Goal: Task Accomplishment & Management: Manage account settings

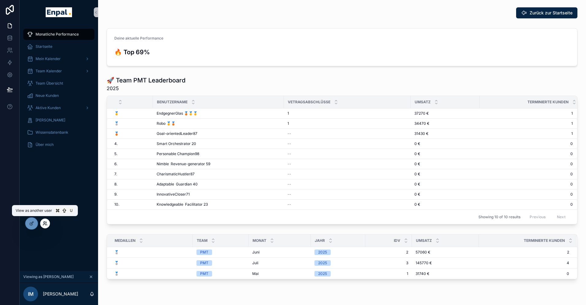
click at [44, 223] on icon at bounding box center [44, 222] width 2 height 2
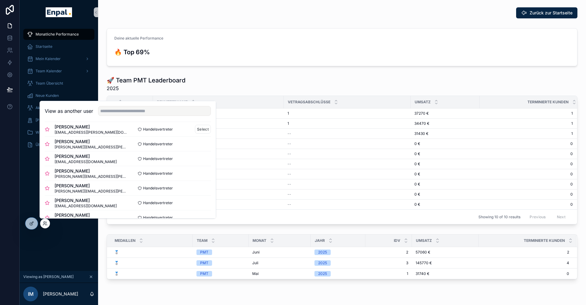
scroll to position [51, 0]
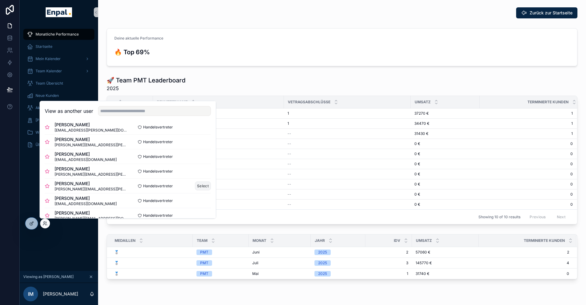
click at [201, 185] on button "Select" at bounding box center [203, 185] width 16 height 9
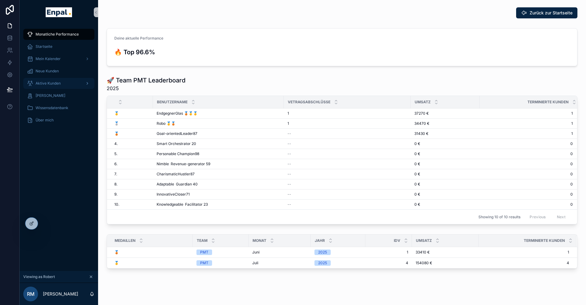
click at [45, 84] on span "Aktive Kunden" at bounding box center [48, 83] width 25 height 5
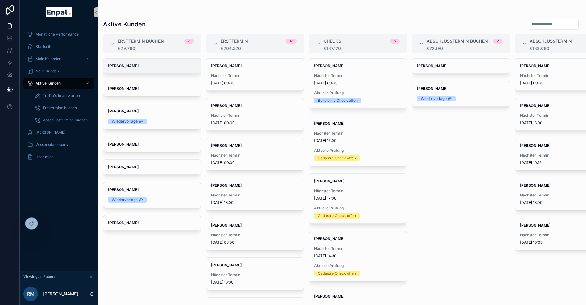
click at [127, 64] on strong "[PERSON_NAME]" at bounding box center [123, 65] width 30 height 5
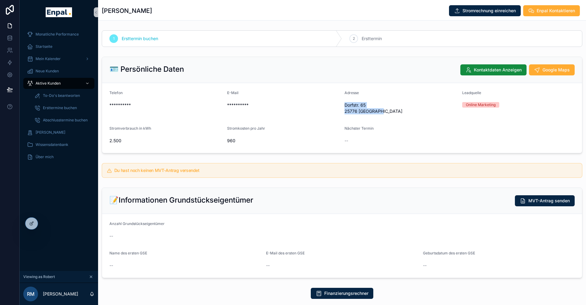
drag, startPoint x: 379, startPoint y: 112, endPoint x: 343, endPoint y: 107, distance: 36.2
click at [343, 107] on form "**********" at bounding box center [342, 118] width 480 height 70
copy span "Dorfstr. 65 25776 St. Annen"
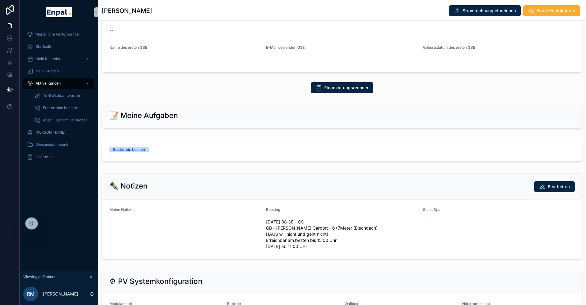
scroll to position [206, 0]
click at [43, 222] on icon at bounding box center [44, 222] width 2 height 2
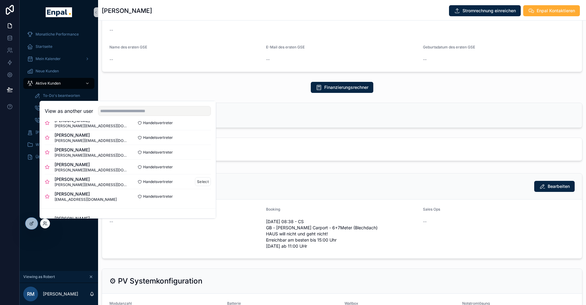
scroll to position [99, 0]
click at [198, 196] on button "Select" at bounding box center [203, 196] width 16 height 9
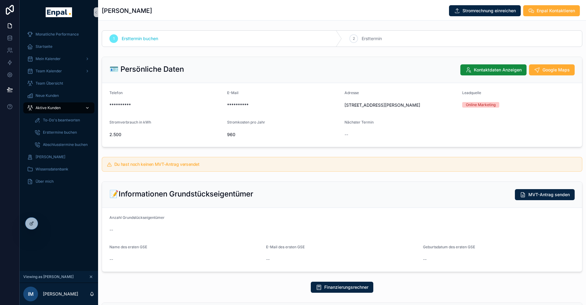
click at [55, 107] on span "Aktive Kunden" at bounding box center [48, 107] width 25 height 5
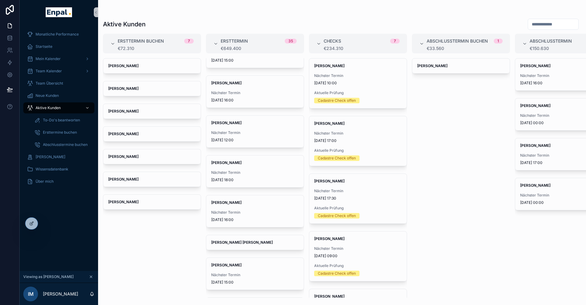
scroll to position [263, 0]
click at [230, 205] on div "Harald Bertram Nächster Termin 29.9.2025 16:00" at bounding box center [254, 210] width 97 height 32
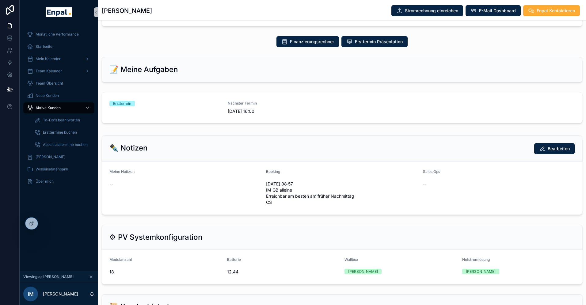
scroll to position [246, 0]
click at [219, 114] on div "Ersttermin" at bounding box center [164, 106] width 111 height 13
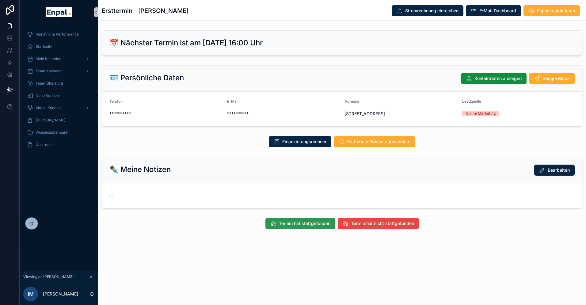
click at [304, 226] on span "Termin hat stattgefunden" at bounding box center [304, 223] width 51 height 6
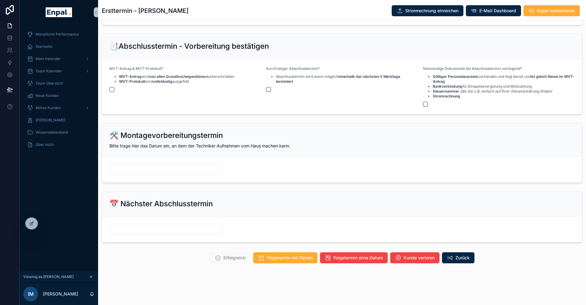
scroll to position [7, 0]
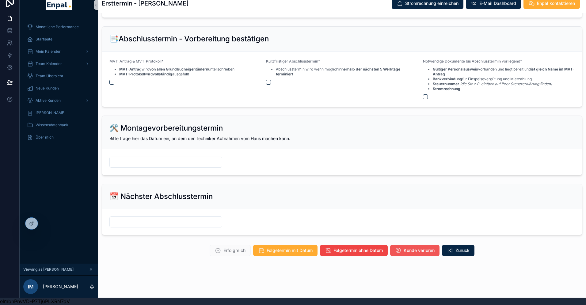
click at [418, 251] on span "Kunde verloren" at bounding box center [418, 250] width 31 height 6
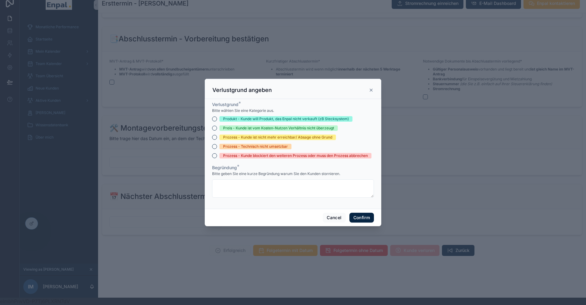
click at [231, 154] on div "Prozess - Kunde blockiert den weiteren Prozess oder muss den Prozess abbrechen" at bounding box center [295, 156] width 145 height 6
click at [217, 154] on button "Prozess - Kunde blockiert den weiteren Prozess oder muss den Prozess abbrechen" at bounding box center [214, 155] width 5 height 5
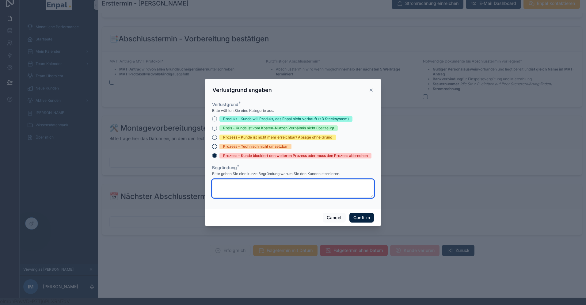
click at [234, 191] on textarea at bounding box center [293, 188] width 162 height 18
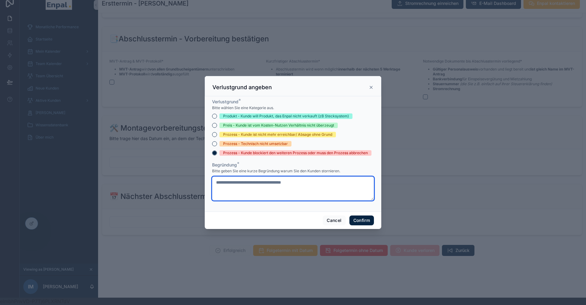
click at [223, 183] on textarea "**********" at bounding box center [293, 188] width 162 height 24
click at [314, 186] on textarea "**********" at bounding box center [293, 188] width 162 height 24
type textarea "**********"
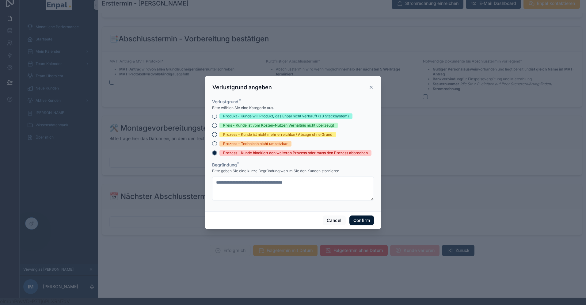
click at [365, 220] on button "Confirm" at bounding box center [361, 220] width 25 height 10
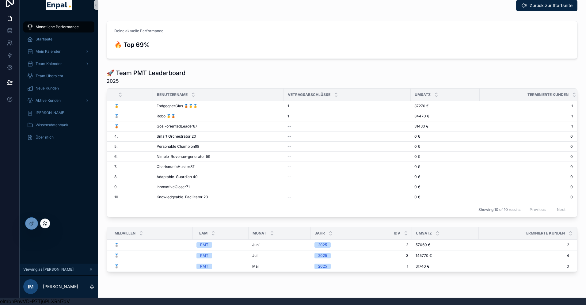
click at [45, 222] on icon at bounding box center [45, 223] width 5 height 5
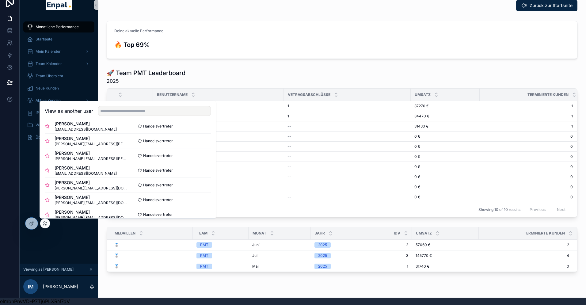
scroll to position [99, 0]
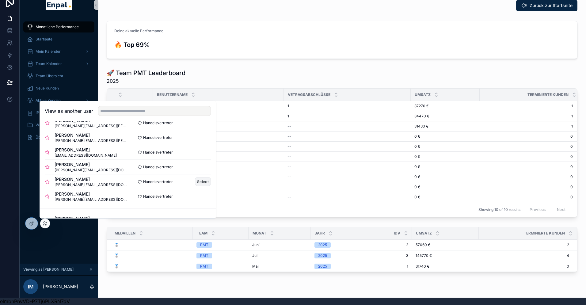
click at [203, 182] on button "Select" at bounding box center [203, 181] width 16 height 9
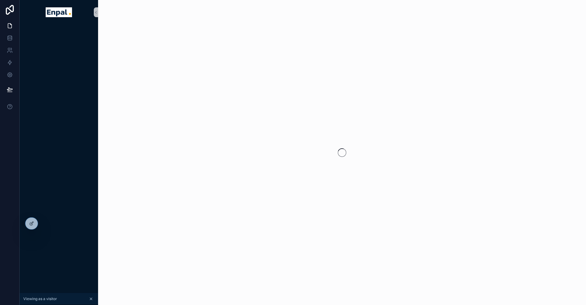
scroll to position [7, 0]
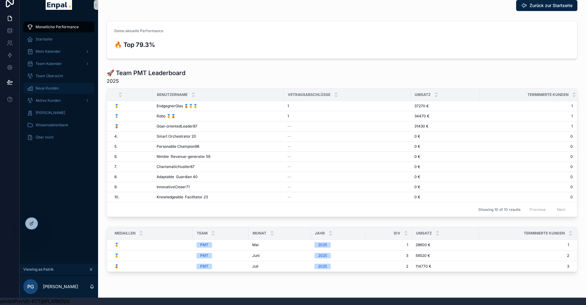
click at [50, 89] on span "Neue Kunden" at bounding box center [47, 88] width 23 height 5
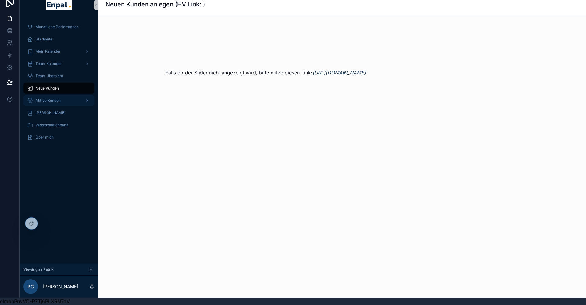
click at [54, 100] on span "Aktive Kunden" at bounding box center [48, 100] width 25 height 5
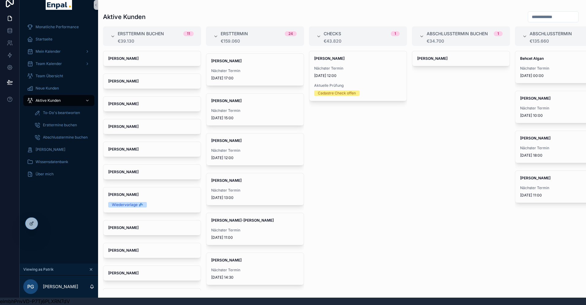
scroll to position [524, 0]
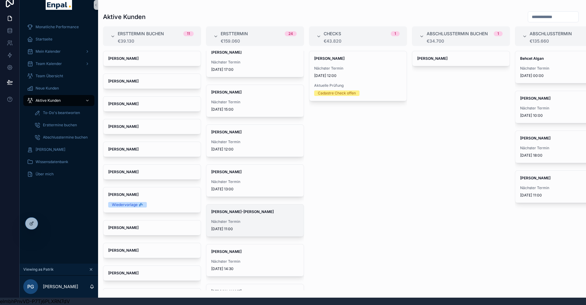
click at [236, 220] on span "Nächster Termin" at bounding box center [255, 221] width 88 height 5
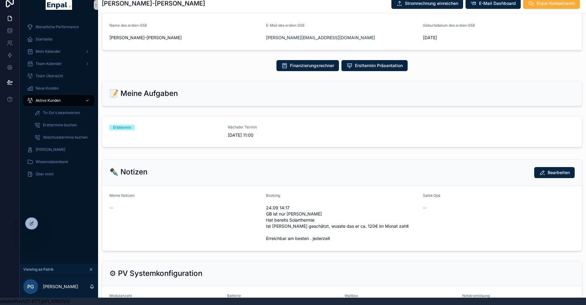
scroll to position [227, 0]
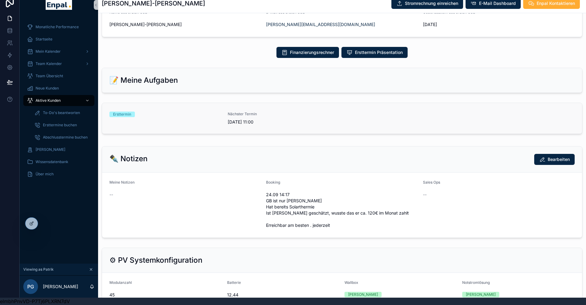
click at [358, 133] on link "Ersttermin Nächster Termin 29.9.2025 11:00" at bounding box center [342, 118] width 480 height 31
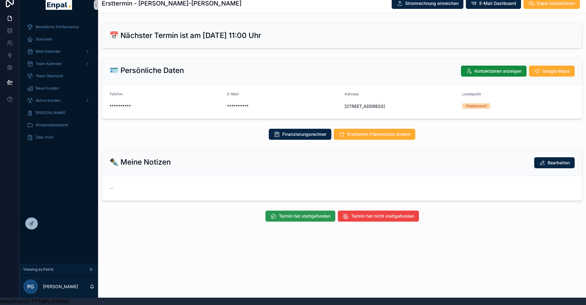
click at [302, 219] on span "Termin hat stattgefunden" at bounding box center [304, 216] width 51 height 6
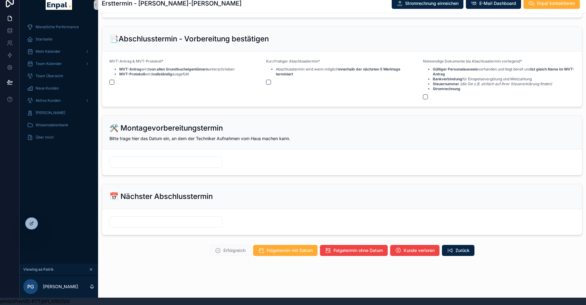
scroll to position [680, 0]
click at [286, 250] on span "Folgetermin mit Datum" at bounding box center [290, 250] width 46 height 6
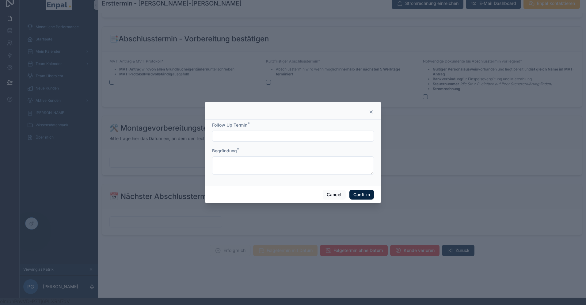
click at [261, 136] on input "text" at bounding box center [292, 136] width 161 height 9
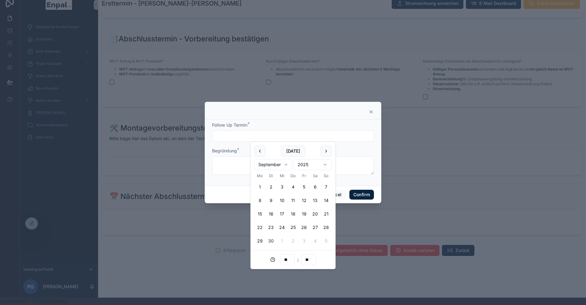
click at [271, 240] on button "30" at bounding box center [270, 240] width 11 height 11
type input "**********"
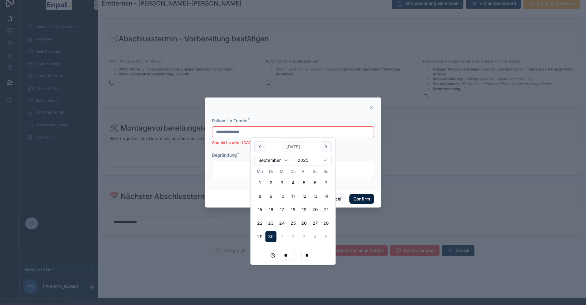
click at [288, 255] on input "**" at bounding box center [287, 255] width 14 height 9
click at [278, 201] on div "17" at bounding box center [288, 201] width 28 height 10
type input "**********"
type input "**"
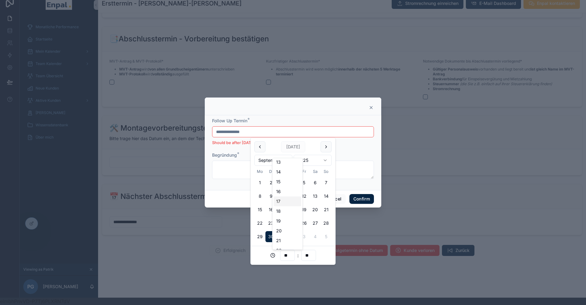
type input "**********"
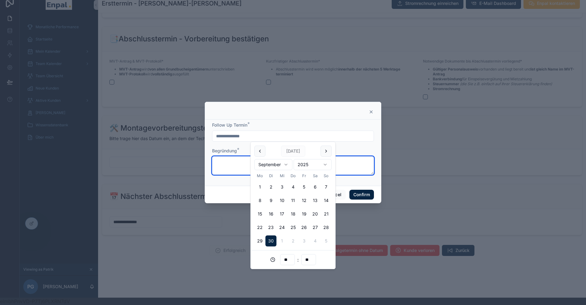
click at [232, 161] on textarea at bounding box center [293, 165] width 162 height 18
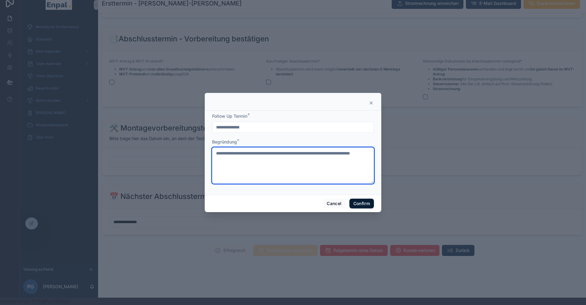
type textarea "**********"
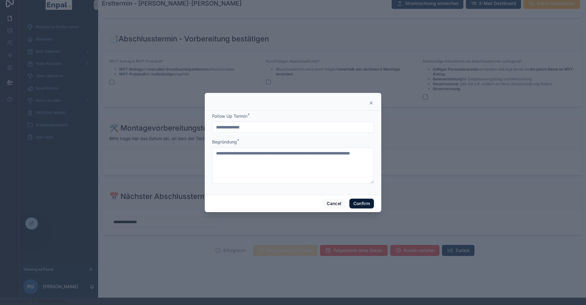
click at [364, 203] on button "Confirm" at bounding box center [361, 204] width 25 height 10
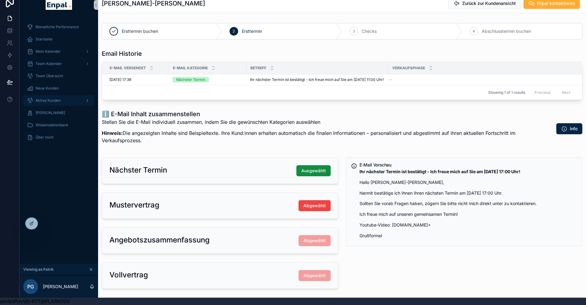
click at [53, 100] on span "Aktive Kunden" at bounding box center [48, 100] width 25 height 5
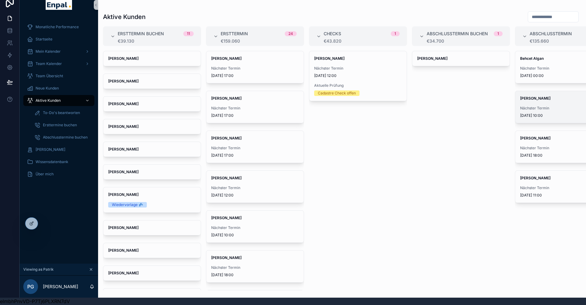
click at [537, 102] on div "Hendrik Grasshoff Nächster Termin 30.9.2025 10:00" at bounding box center [563, 107] width 97 height 32
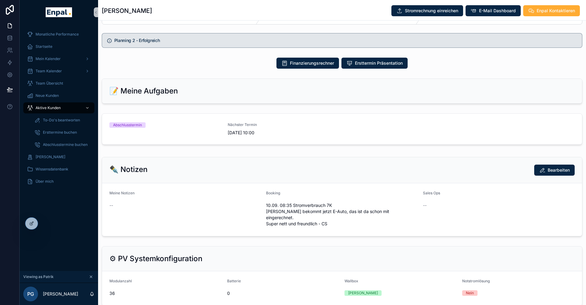
scroll to position [379, 0]
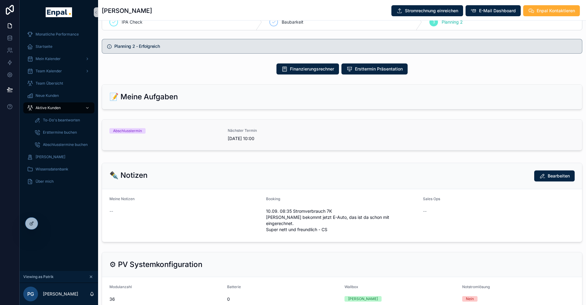
click at [298, 140] on div "Nächster Termin 30.9.2025 10:00" at bounding box center [283, 134] width 111 height 13
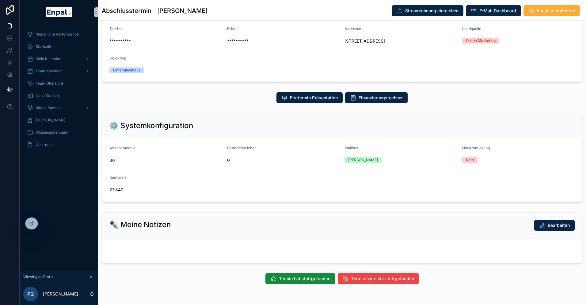
scroll to position [100, 0]
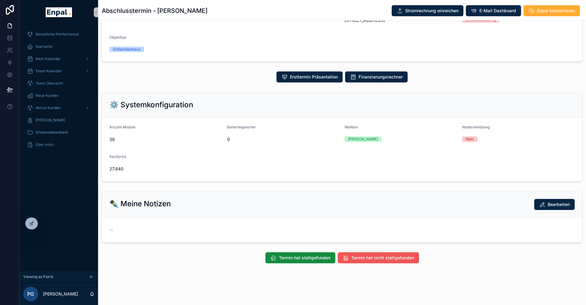
click at [362, 256] on span "Termin hat nicht stattgefunden" at bounding box center [382, 258] width 63 height 6
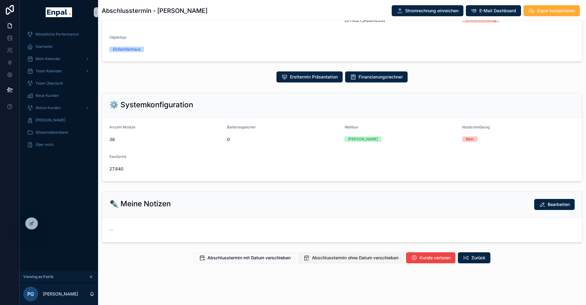
click at [324, 257] on span "Abschlusstermin ohne Datum verschieben" at bounding box center [355, 258] width 86 height 6
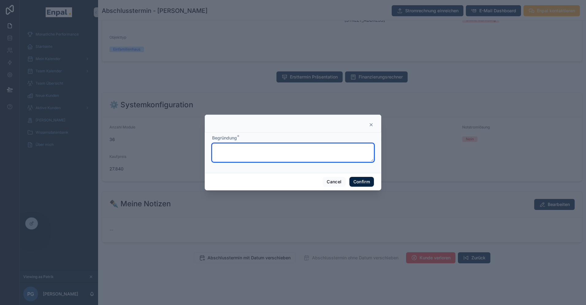
click at [239, 151] on textarea at bounding box center [293, 152] width 162 height 18
type textarea "********"
click at [361, 181] on button "Confirm" at bounding box center [361, 182] width 25 height 10
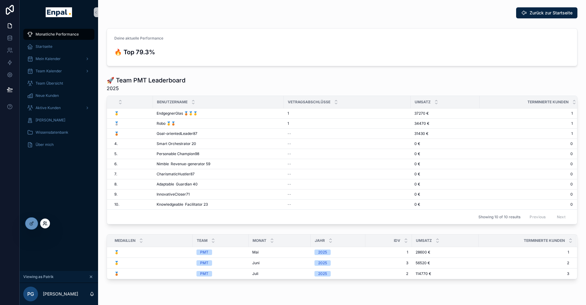
click at [45, 225] on icon at bounding box center [44, 224] width 2 height 1
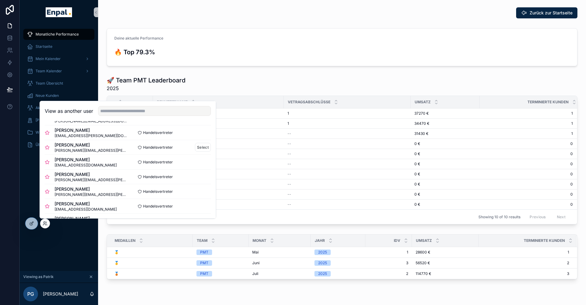
scroll to position [66, 0]
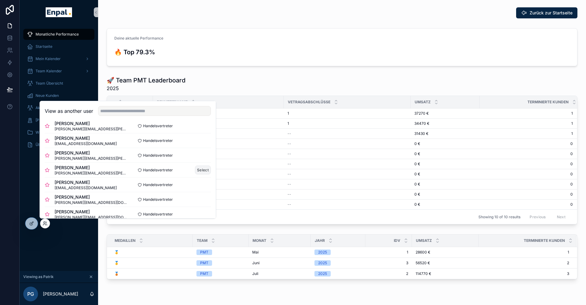
click at [198, 169] on button "Select" at bounding box center [203, 169] width 16 height 9
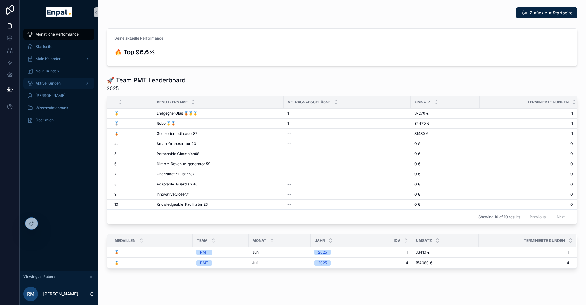
click at [47, 83] on span "Aktive Kunden" at bounding box center [48, 83] width 25 height 5
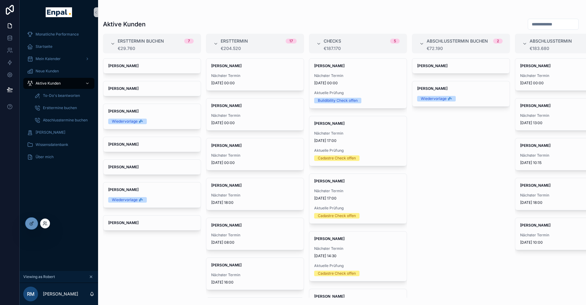
click at [44, 220] on div at bounding box center [45, 223] width 10 height 10
click at [46, 222] on icon at bounding box center [45, 223] width 5 height 5
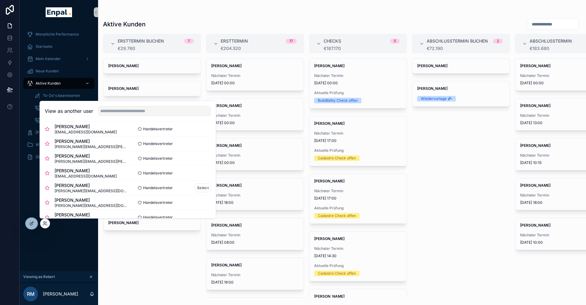
scroll to position [79, 0]
click at [206, 202] on button "Select" at bounding box center [203, 201] width 16 height 9
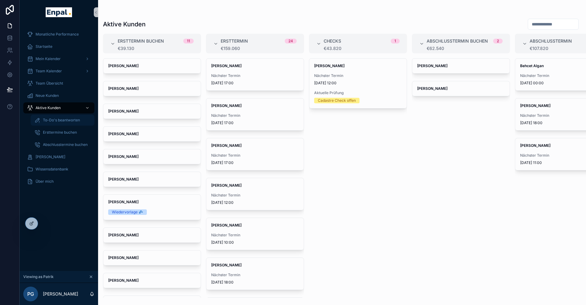
click at [51, 119] on span "To-Do's beantworten" at bounding box center [61, 120] width 37 height 5
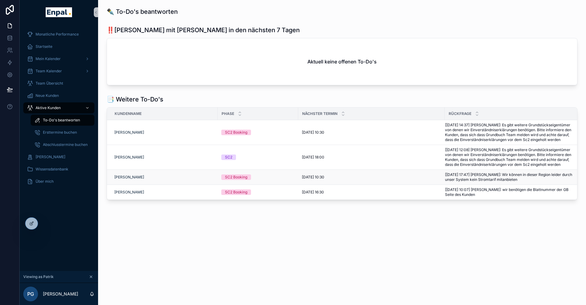
click at [505, 182] on span "[23.09. 17:47] Felix Süßkind: Wir können in dieser Region leider durch unser Sy…" at bounding box center [509, 177] width 129 height 10
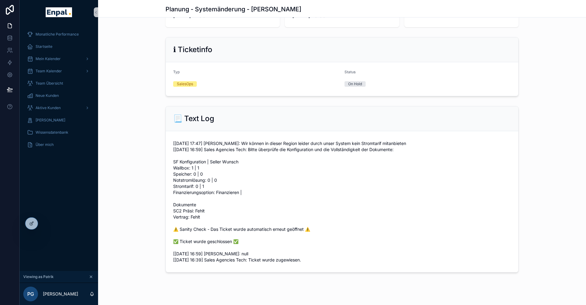
scroll to position [66, 0]
click at [45, 224] on icon at bounding box center [44, 224] width 2 height 1
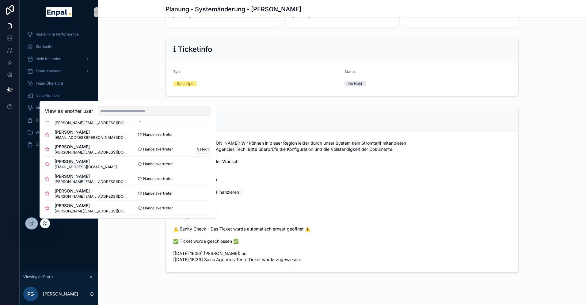
scroll to position [46, 0]
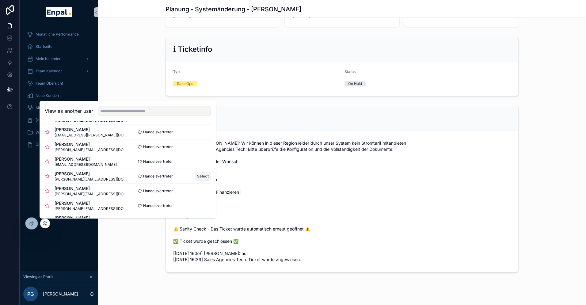
click at [201, 175] on button "Select" at bounding box center [203, 176] width 16 height 9
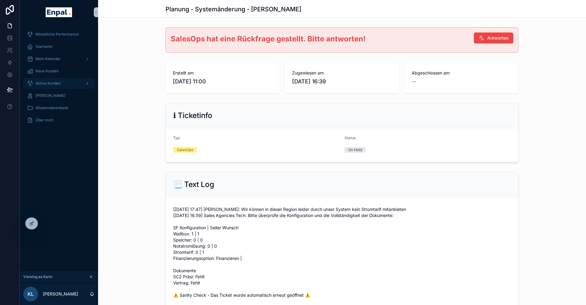
click at [52, 82] on span "Aktive Kunden" at bounding box center [48, 83] width 25 height 5
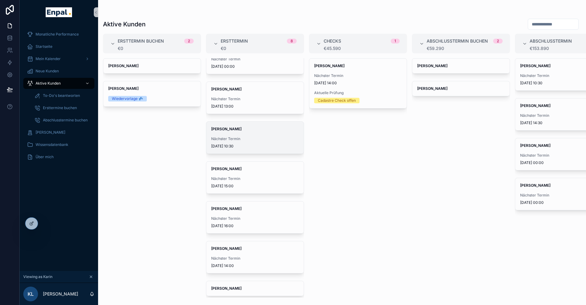
scroll to position [60, 0]
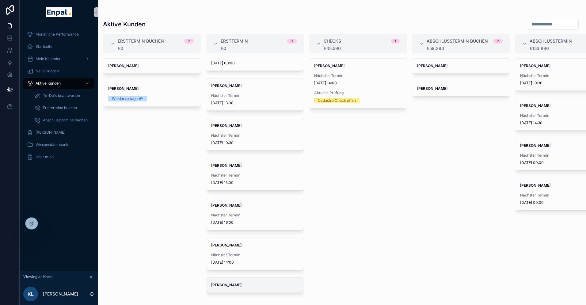
click at [243, 285] on span "[PERSON_NAME]" at bounding box center [255, 284] width 88 height 5
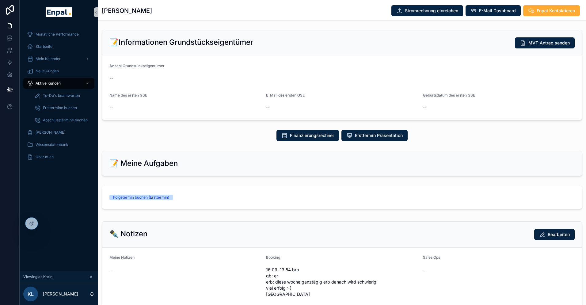
scroll to position [158, 0]
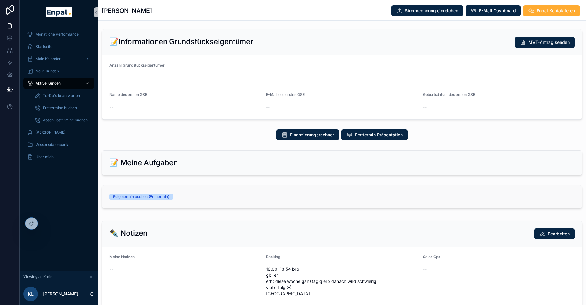
click at [293, 196] on div "Folgetermin buchen (Ersttermin)" at bounding box center [341, 197] width 465 height 6
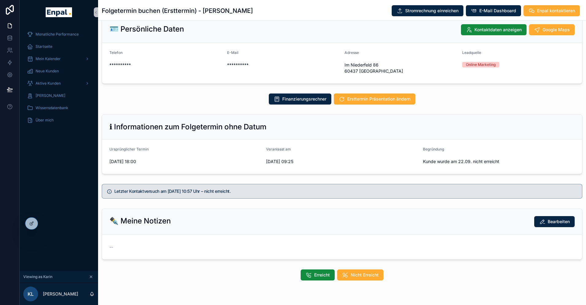
scroll to position [14, 0]
click at [309, 276] on icon "scrollable content" at bounding box center [308, 274] width 6 height 6
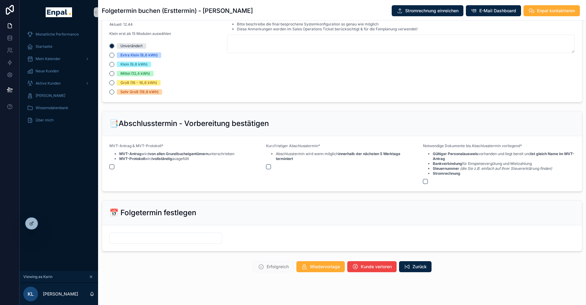
scroll to position [642, 0]
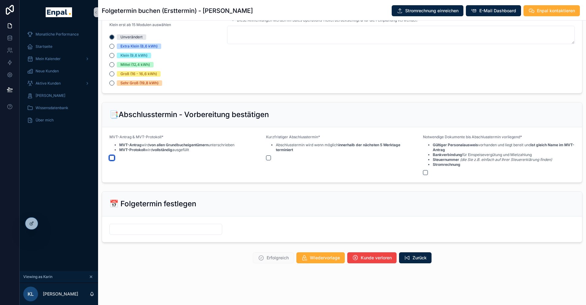
click at [113, 158] on button "scrollable content" at bounding box center [111, 157] width 5 height 5
click at [269, 158] on button "scrollable content" at bounding box center [268, 157] width 5 height 5
click at [427, 172] on button "scrollable content" at bounding box center [425, 172] width 5 height 5
click at [132, 218] on form "scrollable content" at bounding box center [342, 229] width 480 height 26
click at [123, 216] on form "scrollable content" at bounding box center [342, 229] width 480 height 26
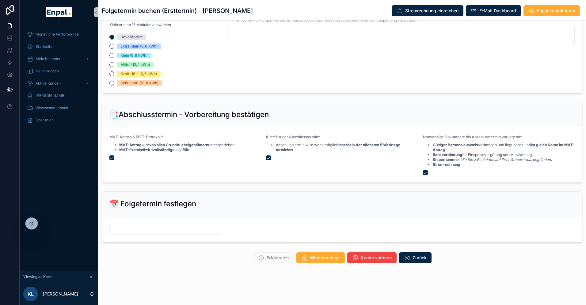
click at [127, 206] on h2 "📅 Folgetermin festlegen" at bounding box center [152, 204] width 87 height 10
click at [131, 221] on form "scrollable content" at bounding box center [342, 229] width 480 height 26
click at [141, 221] on form "scrollable content" at bounding box center [342, 229] width 480 height 26
click at [233, 217] on form "scrollable content" at bounding box center [342, 229] width 480 height 26
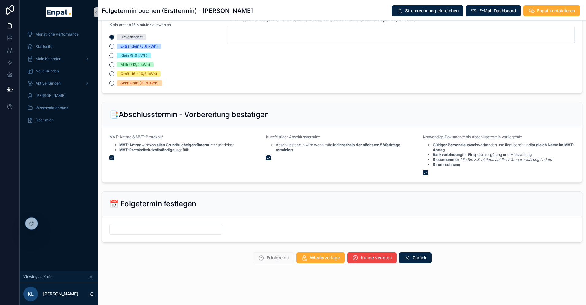
click at [176, 224] on div "scrollable content" at bounding box center [165, 229] width 113 height 11
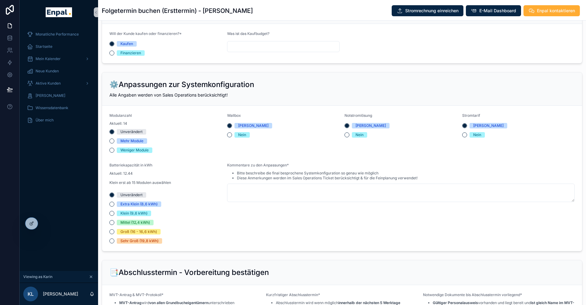
scroll to position [483, 0]
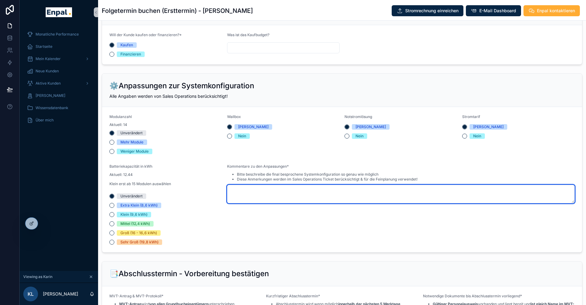
click at [264, 191] on textarea "scrollable content" at bounding box center [401, 194] width 348 height 18
type textarea "*"
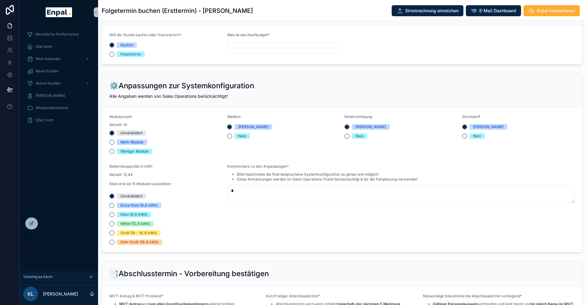
click at [228, 227] on div "Kommentare zu den Anpassungen* Bitte beschreibe die final besprochene Systemkon…" at bounding box center [401, 204] width 348 height 81
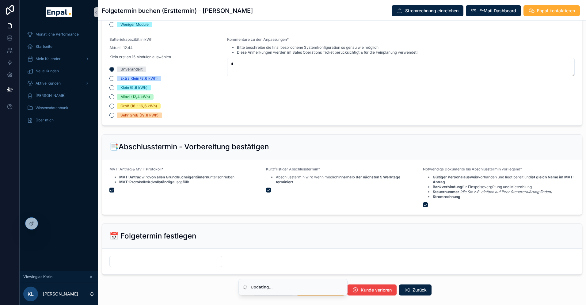
scroll to position [642, 0]
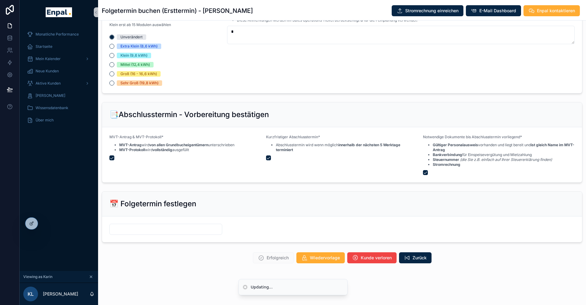
click at [147, 213] on div "📅 Folgetermin festlegen" at bounding box center [342, 203] width 480 height 25
click at [144, 221] on form "scrollable content" at bounding box center [342, 229] width 480 height 26
click at [141, 218] on form "scrollable content" at bounding box center [342, 229] width 480 height 26
click at [115, 222] on form "scrollable content" at bounding box center [342, 229] width 480 height 26
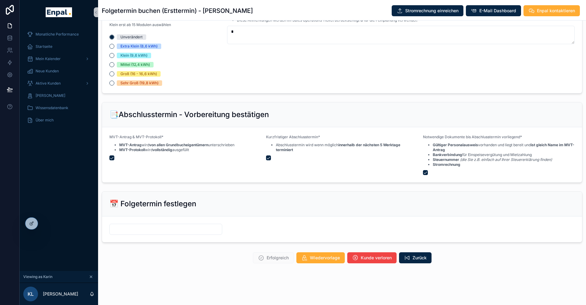
click at [111, 219] on form "scrollable content" at bounding box center [342, 229] width 480 height 26
click at [116, 215] on div "📅 Folgetermin festlegen" at bounding box center [342, 203] width 480 height 25
click at [138, 214] on div "📅 Folgetermin festlegen" at bounding box center [342, 203] width 480 height 25
click at [187, 218] on form "scrollable content" at bounding box center [342, 229] width 480 height 26
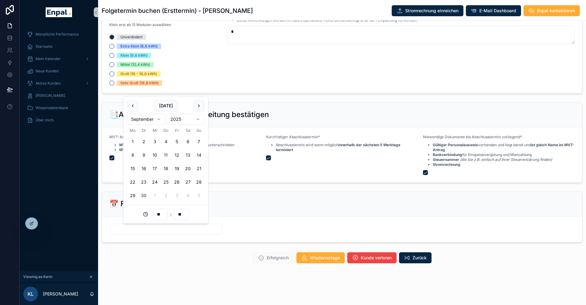
click at [188, 229] on input "scrollable content" at bounding box center [166, 229] width 112 height 9
click at [159, 119] on html "**********" at bounding box center [293, 156] width 586 height 312
click at [155, 155] on button "8" at bounding box center [154, 154] width 11 height 11
type input "**********"
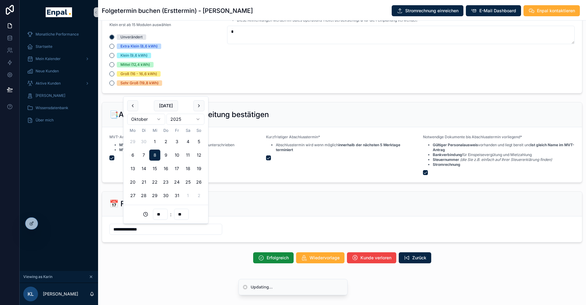
click at [139, 239] on form "**********" at bounding box center [342, 229] width 480 height 26
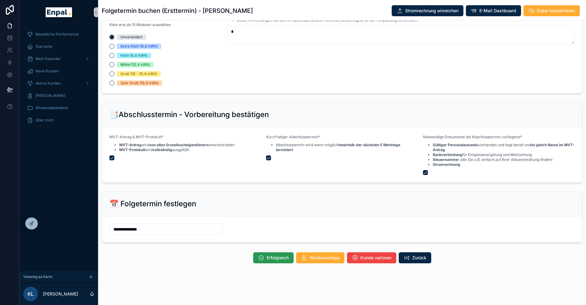
click at [269, 258] on span "Erfolgreich" at bounding box center [278, 258] width 22 height 6
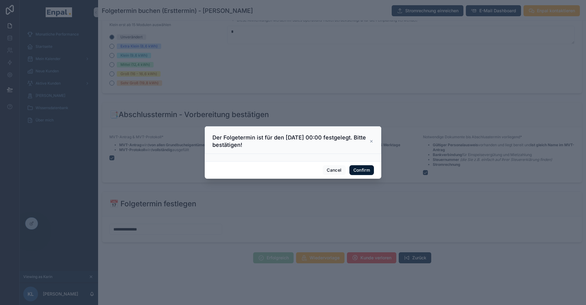
click at [363, 165] on button "Confirm" at bounding box center [361, 170] width 25 height 10
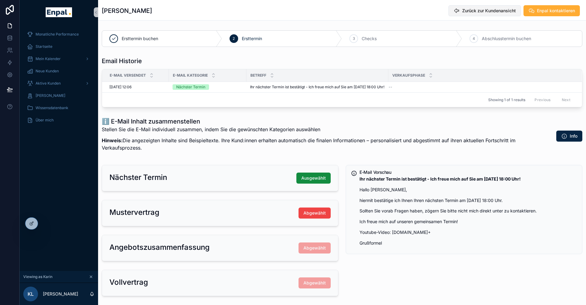
click at [488, 9] on span "Zurück zur Kundenansicht" at bounding box center [489, 11] width 54 height 6
click at [486, 10] on span "Zurück zur Kundenansicht" at bounding box center [489, 11] width 54 height 6
click at [457, 10] on icon "scrollable content" at bounding box center [456, 11] width 6 height 6
click at [45, 84] on span "Aktive Kunden" at bounding box center [48, 83] width 25 height 5
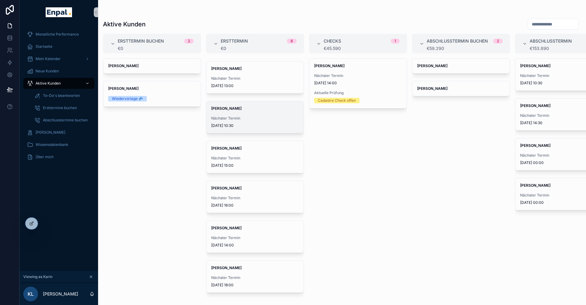
scroll to position [7, 0]
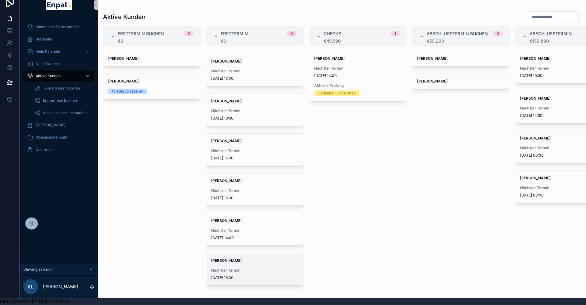
click at [229, 271] on span "Nächster Termin" at bounding box center [255, 270] width 88 height 5
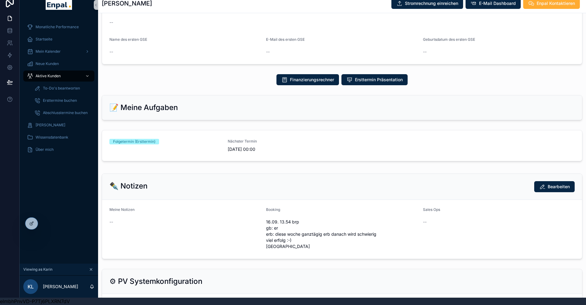
scroll to position [206, 0]
click at [200, 145] on div "Folgetermin (Ersttermin)" at bounding box center [164, 144] width 111 height 13
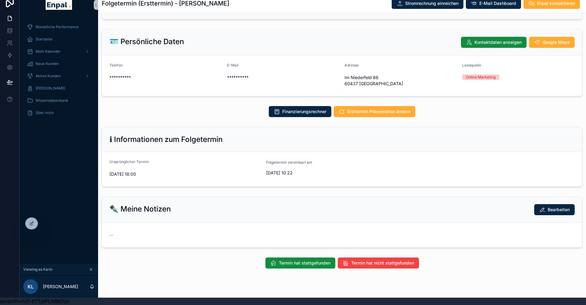
scroll to position [41, 0]
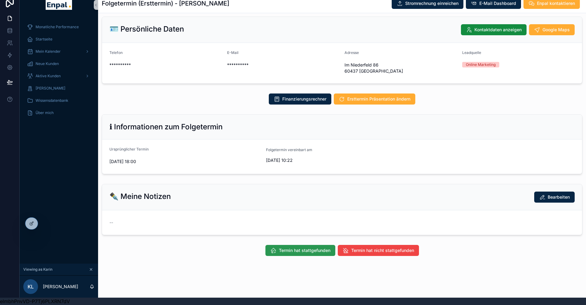
click at [295, 249] on span "Termin hat stattgefunden" at bounding box center [304, 250] width 51 height 6
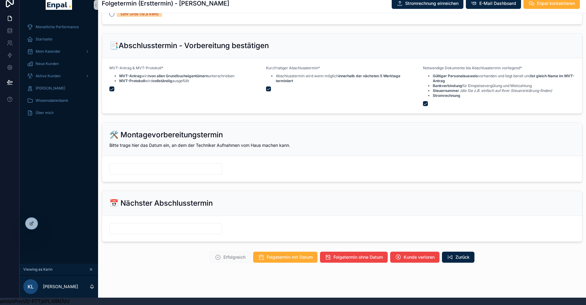
scroll to position [721, 0]
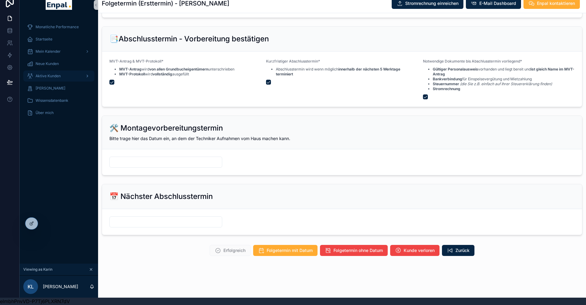
click at [55, 77] on span "Aktive Kunden" at bounding box center [48, 76] width 25 height 5
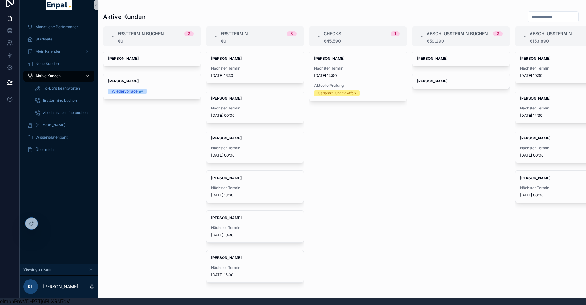
click at [47, 190] on div "Monatliche Performance Startseite Mein Kalender Neue Kunden Aktive Kunden To-Do…" at bounding box center [59, 140] width 78 height 246
click at [46, 223] on icon at bounding box center [45, 223] width 5 height 5
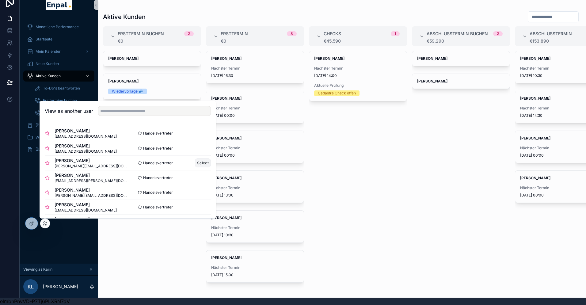
click at [203, 161] on button "Select" at bounding box center [203, 162] width 16 height 9
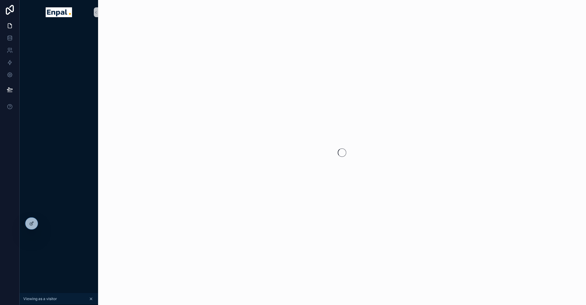
scroll to position [7, 0]
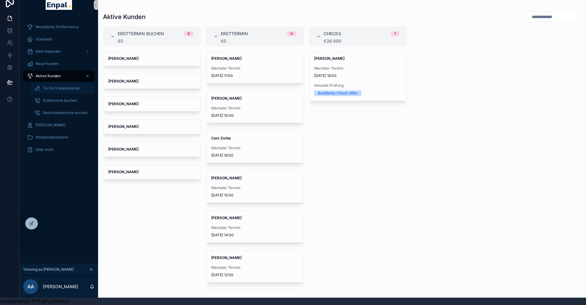
click at [55, 89] on span "To-Do's beantworten" at bounding box center [61, 88] width 37 height 5
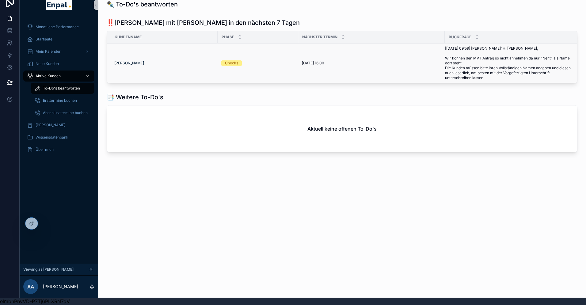
click at [470, 70] on span "[[DATE] 09:59] [PERSON_NAME]: Hi [PERSON_NAME], Wir können den MVT Antrag so ni…" at bounding box center [509, 63] width 129 height 34
